Goal: Task Accomplishment & Management: Manage account settings

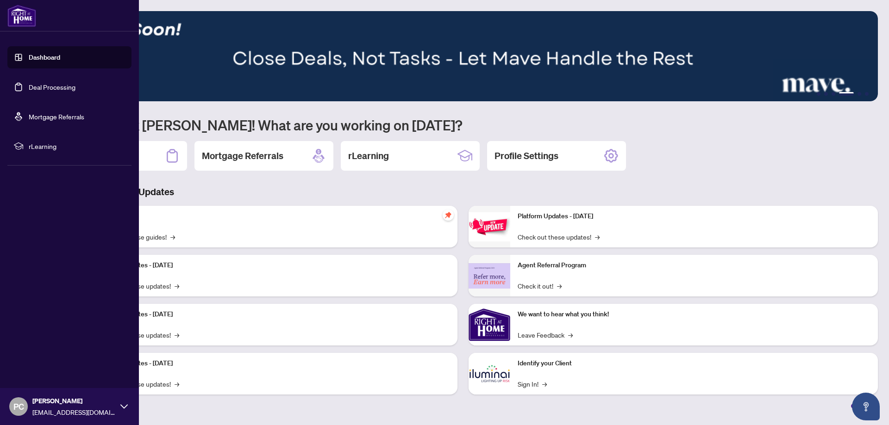
click at [29, 83] on link "Deal Processing" at bounding box center [52, 87] width 47 height 8
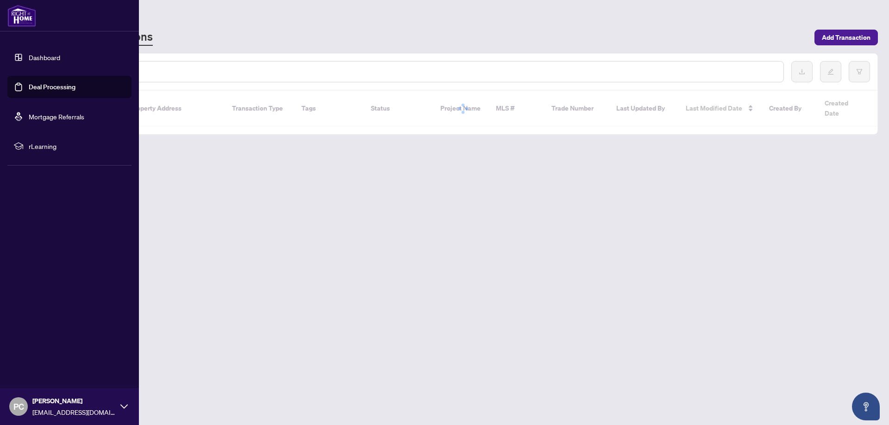
click at [34, 87] on link "Deal Processing" at bounding box center [52, 87] width 47 height 8
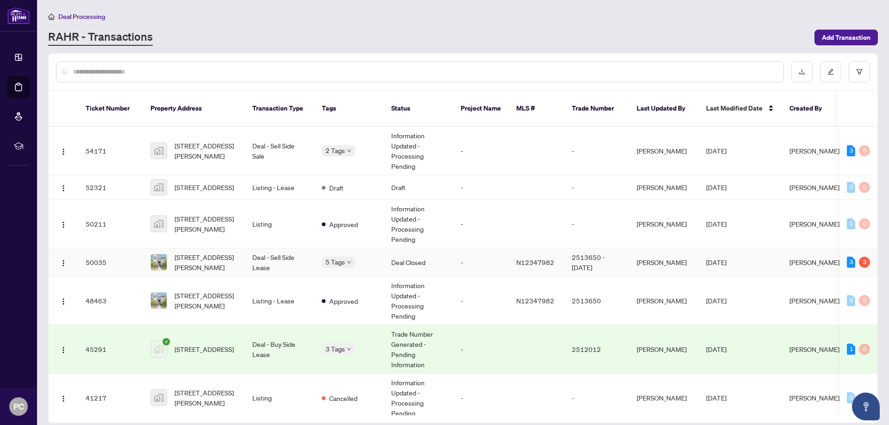
click at [363, 257] on div "5 Tags" at bounding box center [349, 262] width 55 height 11
click at [228, 259] on span "[STREET_ADDRESS][PERSON_NAME]" at bounding box center [206, 262] width 63 height 20
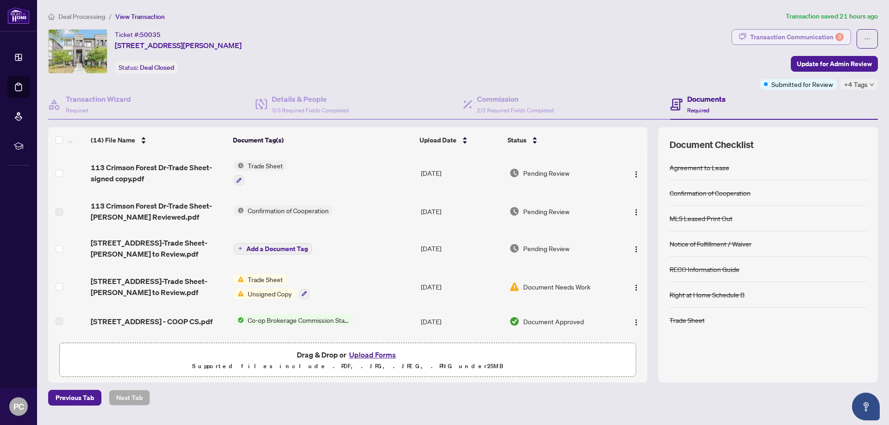
click at [817, 34] on div "Transaction Communication 3" at bounding box center [797, 37] width 94 height 15
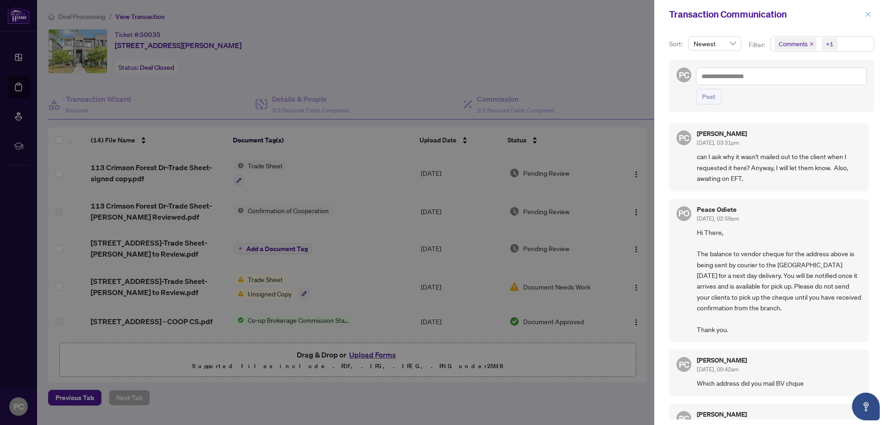
click at [870, 15] on icon "close" at bounding box center [868, 14] width 6 height 6
